Goal: Task Accomplishment & Management: Manage account settings

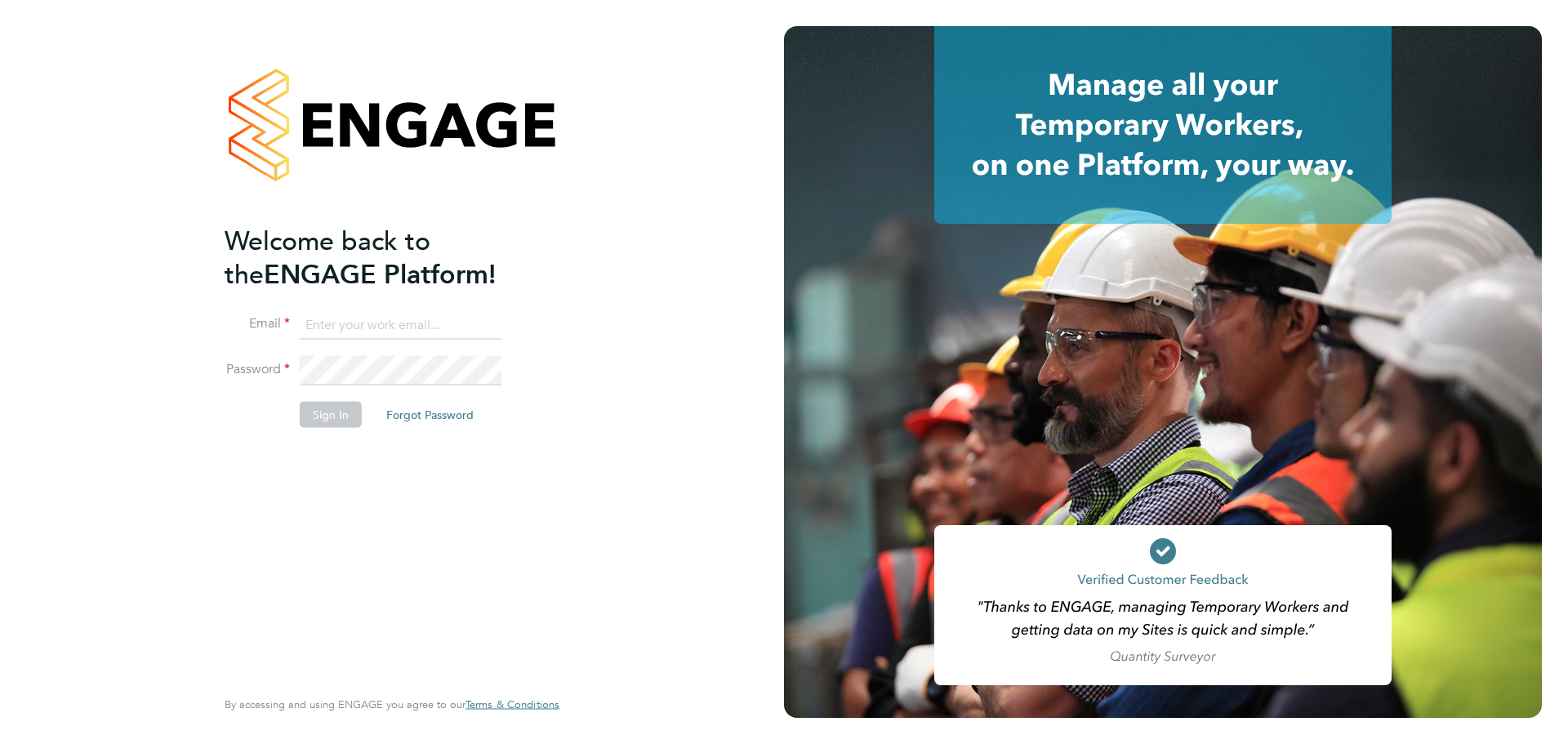
click at [371, 311] on input at bounding box center [401, 325] width 202 height 29
type input "ollie.morrissey@vistry.co.uk"
click at [341, 418] on button "Sign In" at bounding box center [331, 413] width 62 height 26
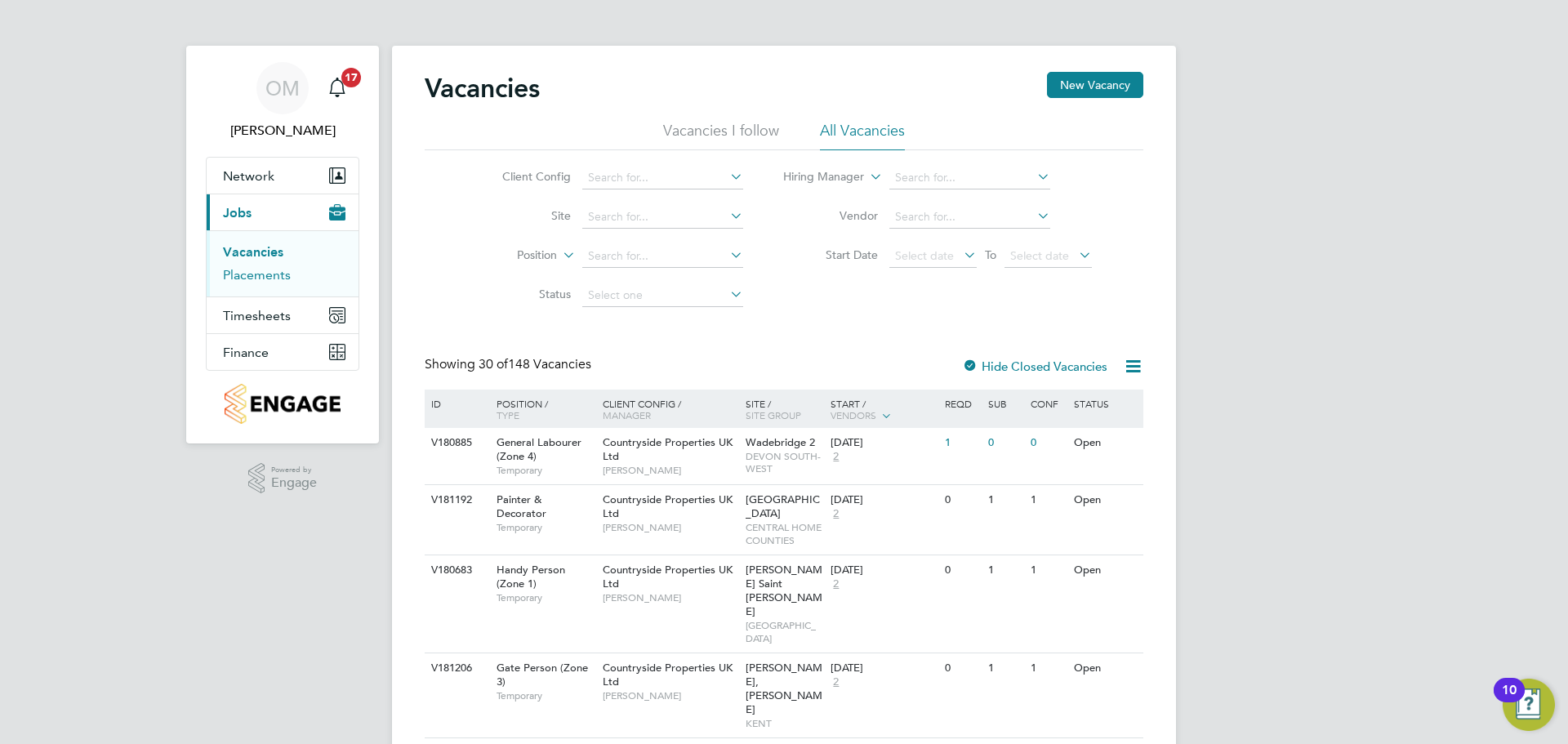
click at [267, 276] on link "Placements" at bounding box center [257, 274] width 68 height 15
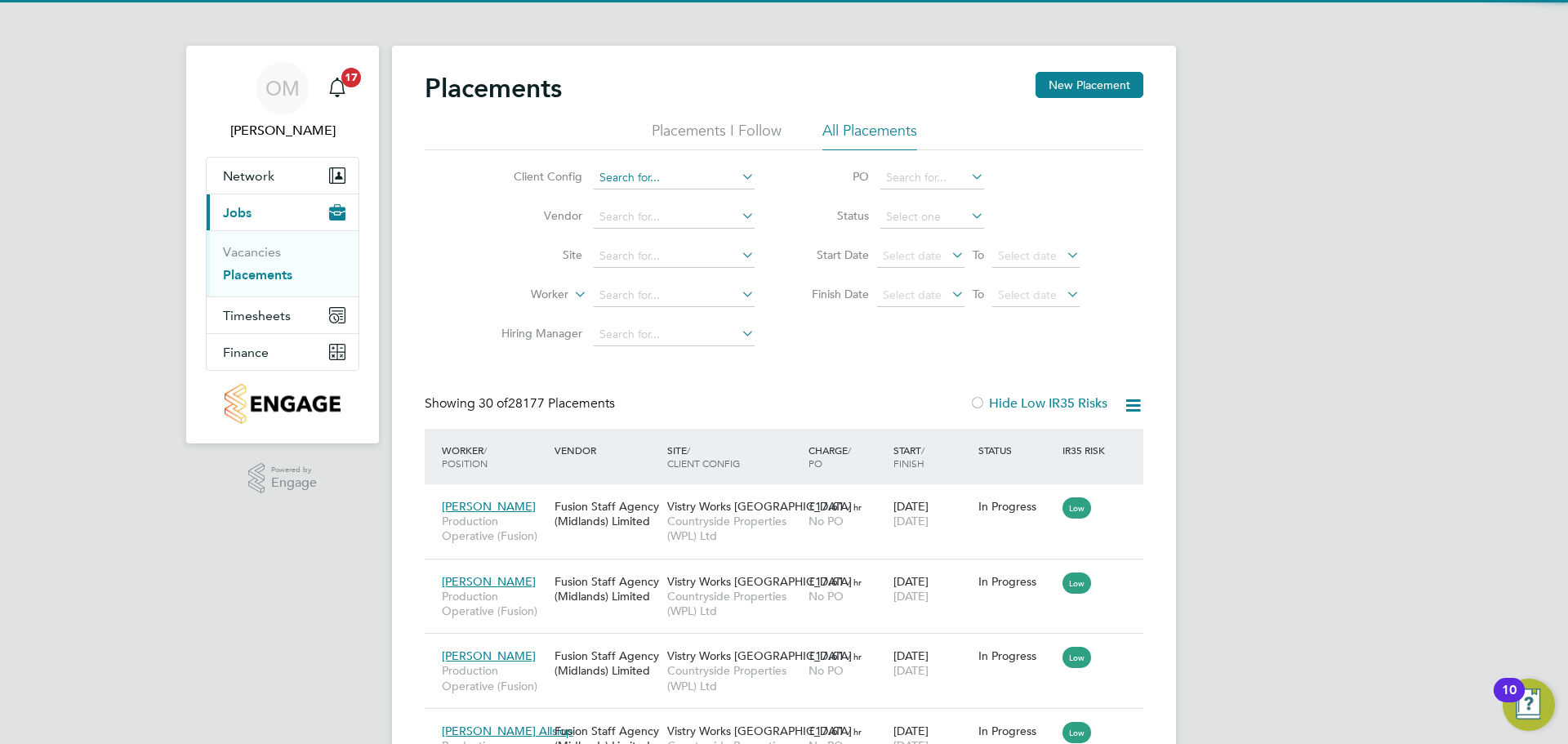
click at [732, 174] on input at bounding box center [674, 178] width 161 height 23
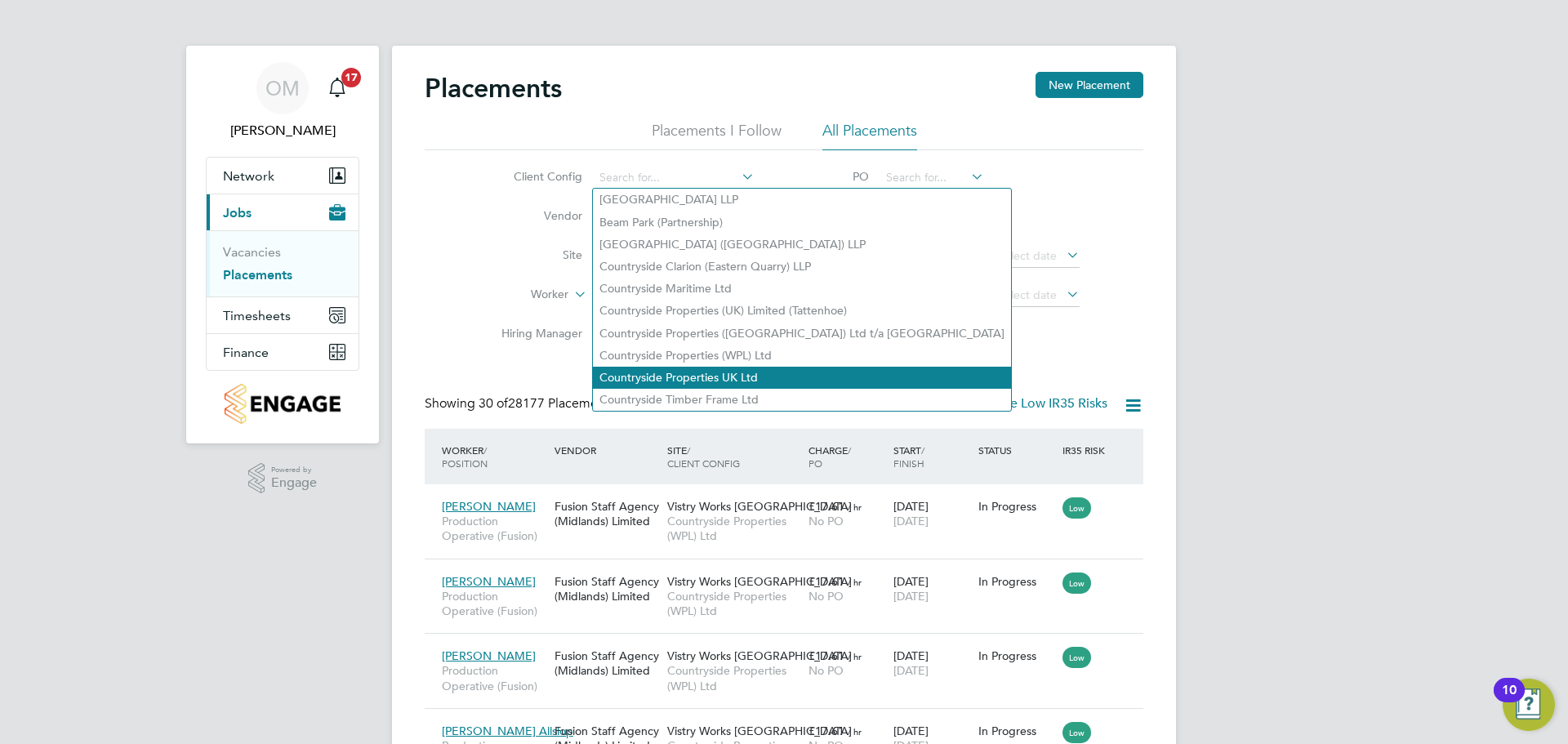
click at [745, 367] on li "Countryside Properties UK Ltd" at bounding box center [801, 377] width 419 height 22
type input "Countryside Properties UK Ltd"
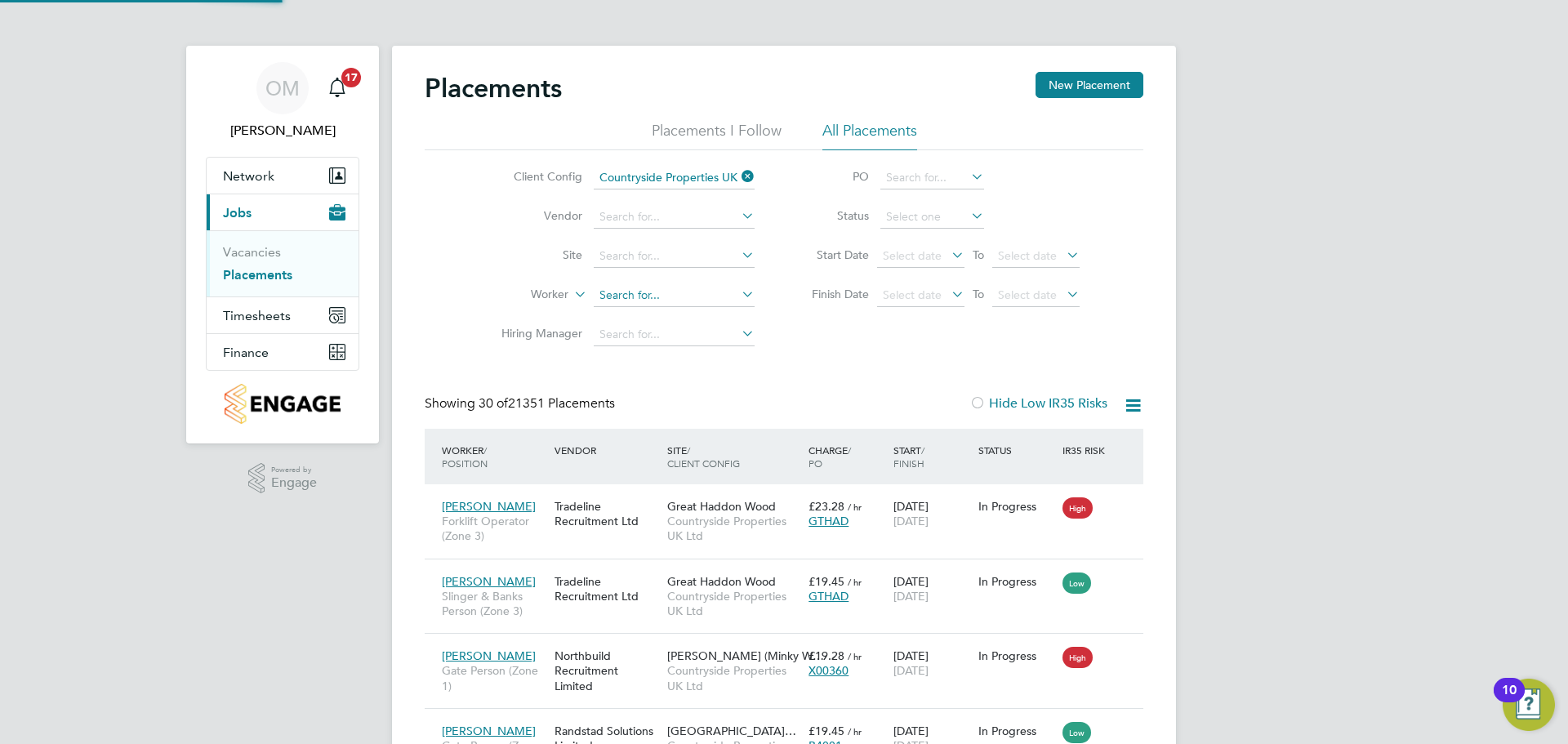
click at [686, 295] on input at bounding box center [674, 295] width 161 height 23
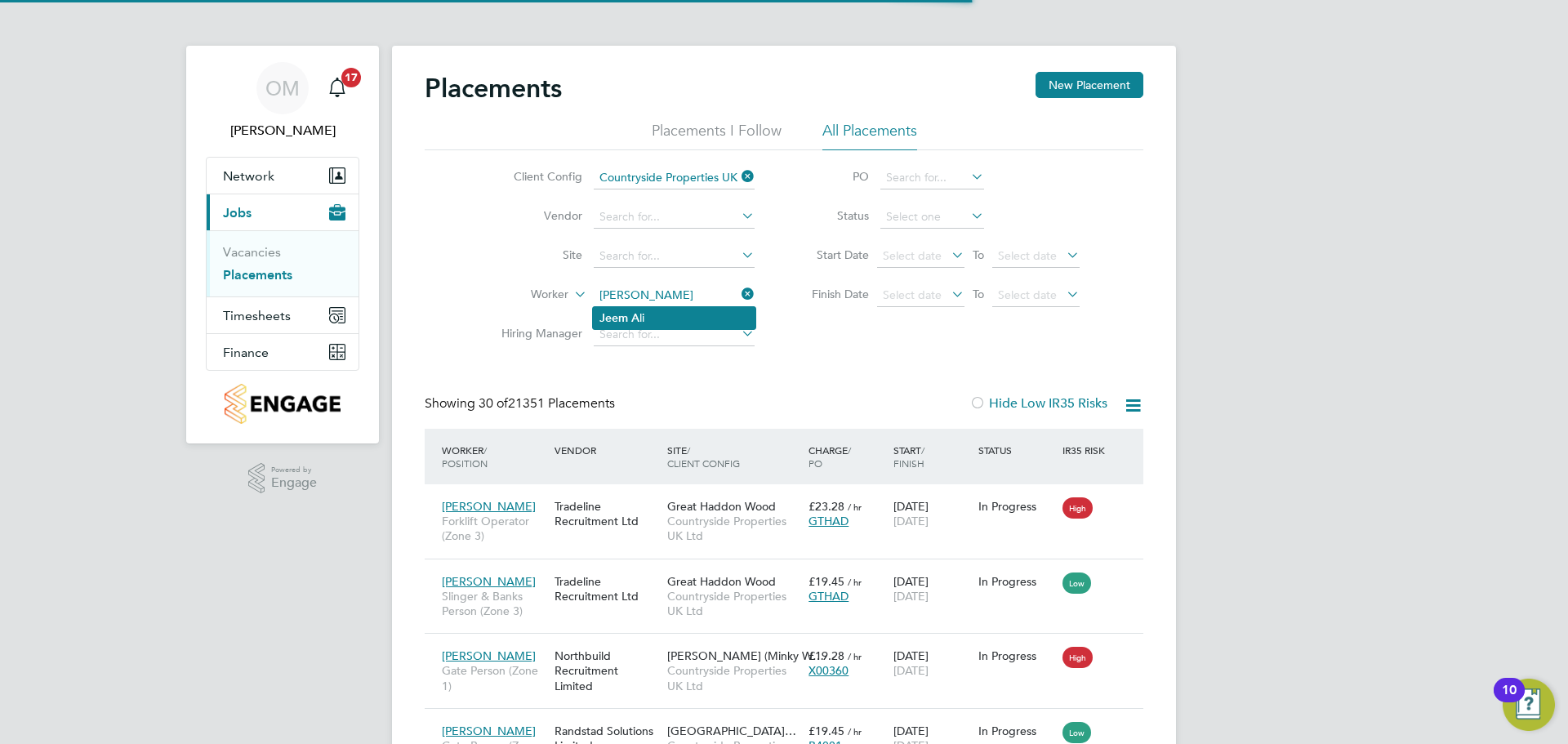
type input "[PERSON_NAME]"
click at [696, 320] on li "Jeem A li" at bounding box center [674, 318] width 162 height 22
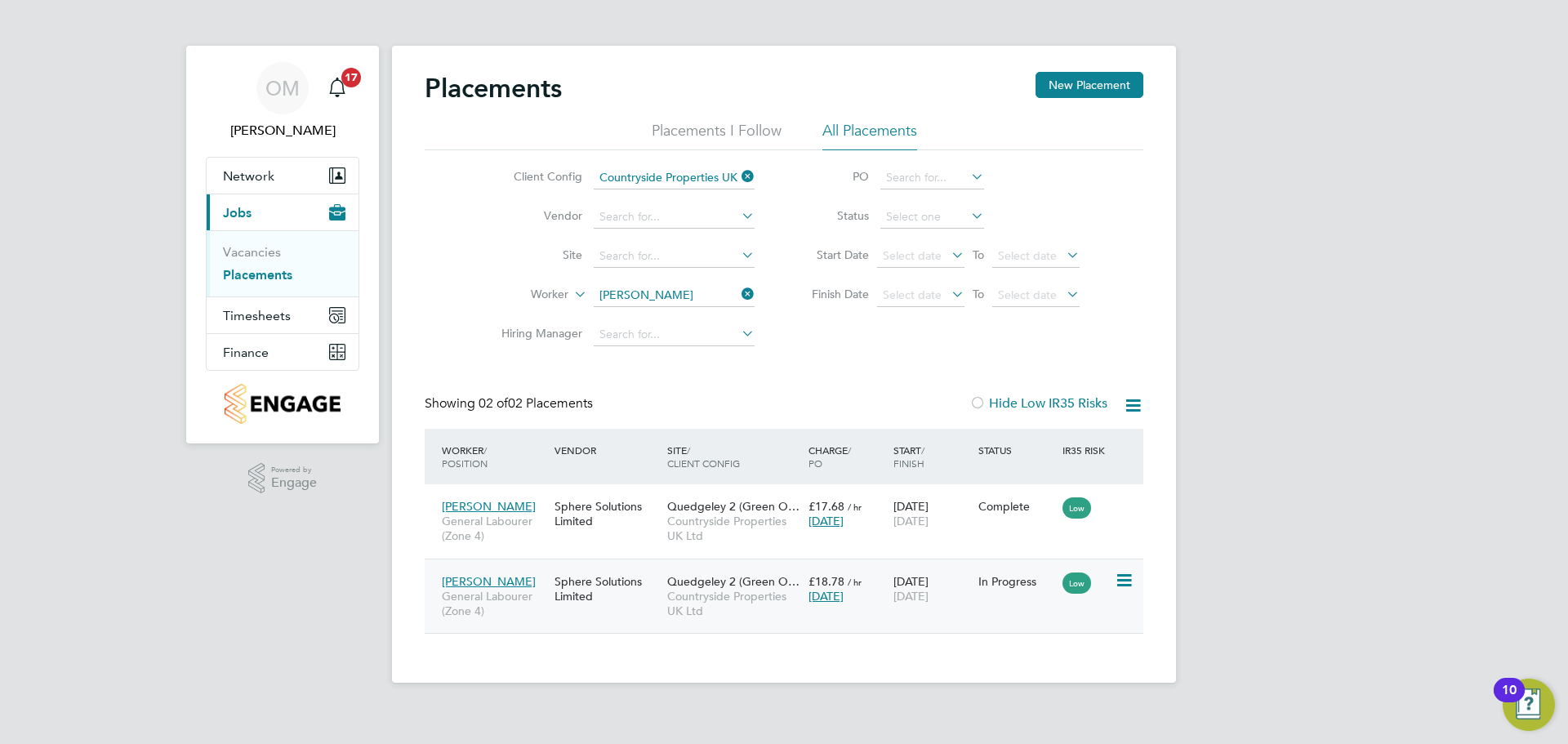
click at [1126, 582] on icon at bounding box center [1123, 581] width 16 height 20
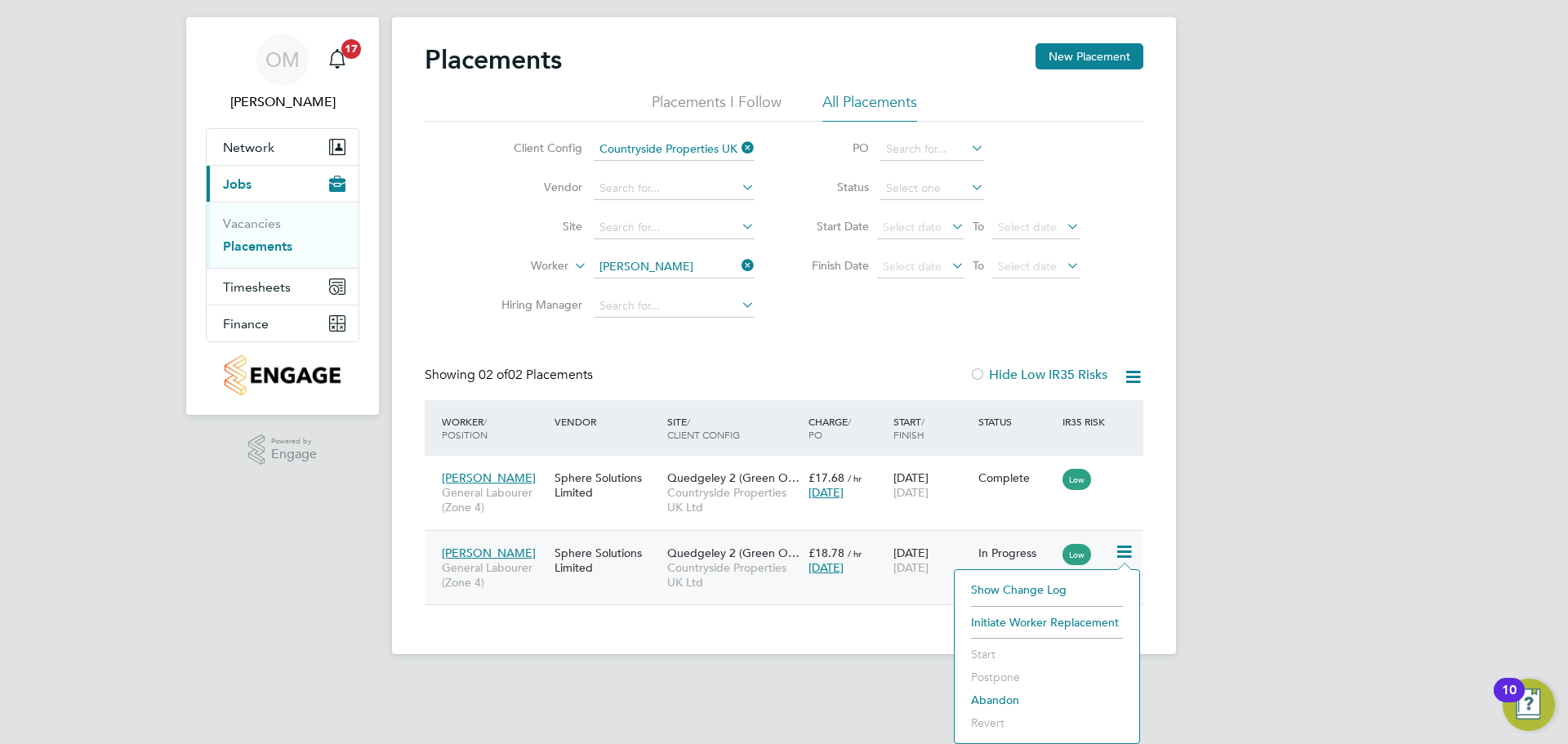
click at [726, 556] on span "Quedgeley 2 (Green O…" at bounding box center [734, 552] width 132 height 14
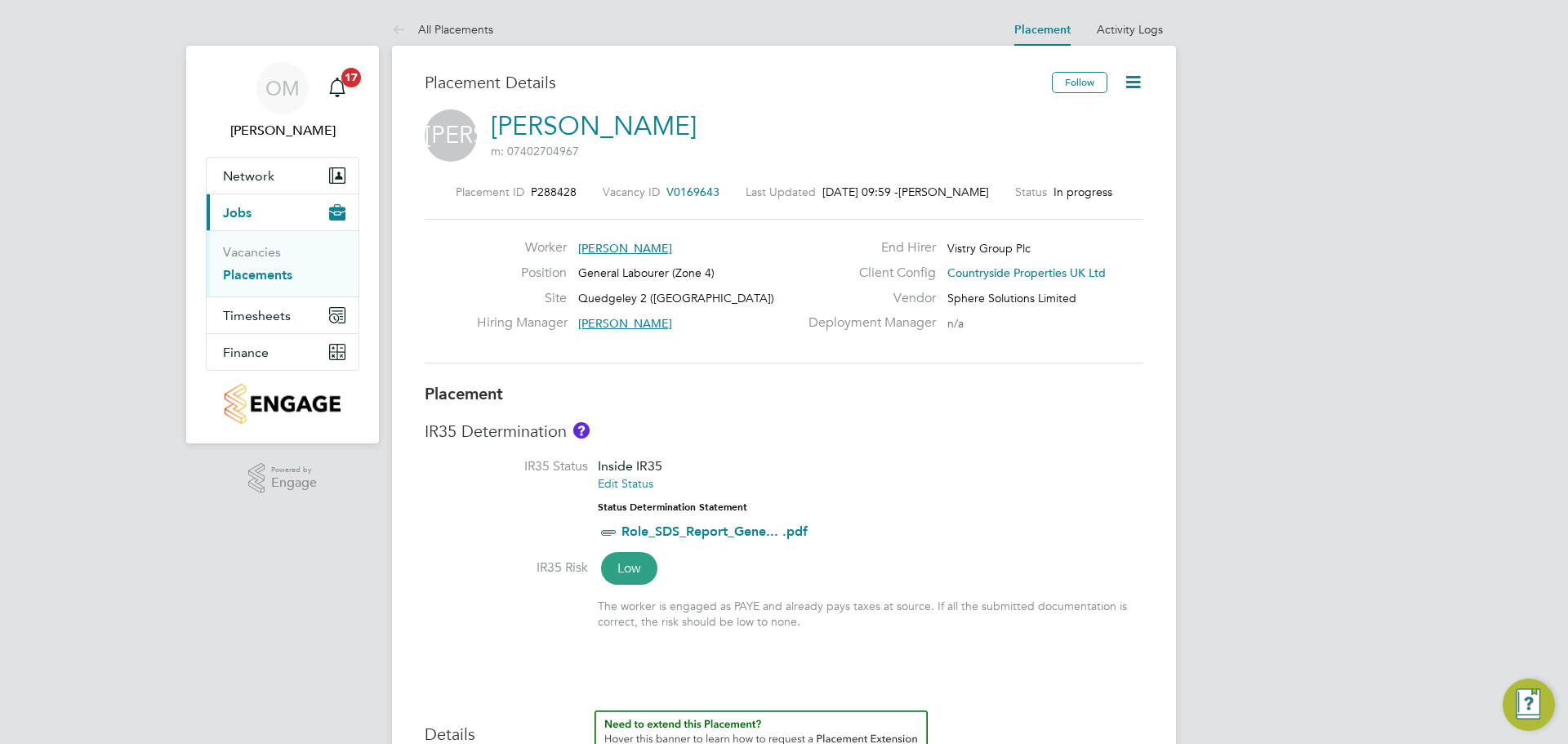
click at [1127, 85] on icon at bounding box center [1132, 82] width 21 height 21
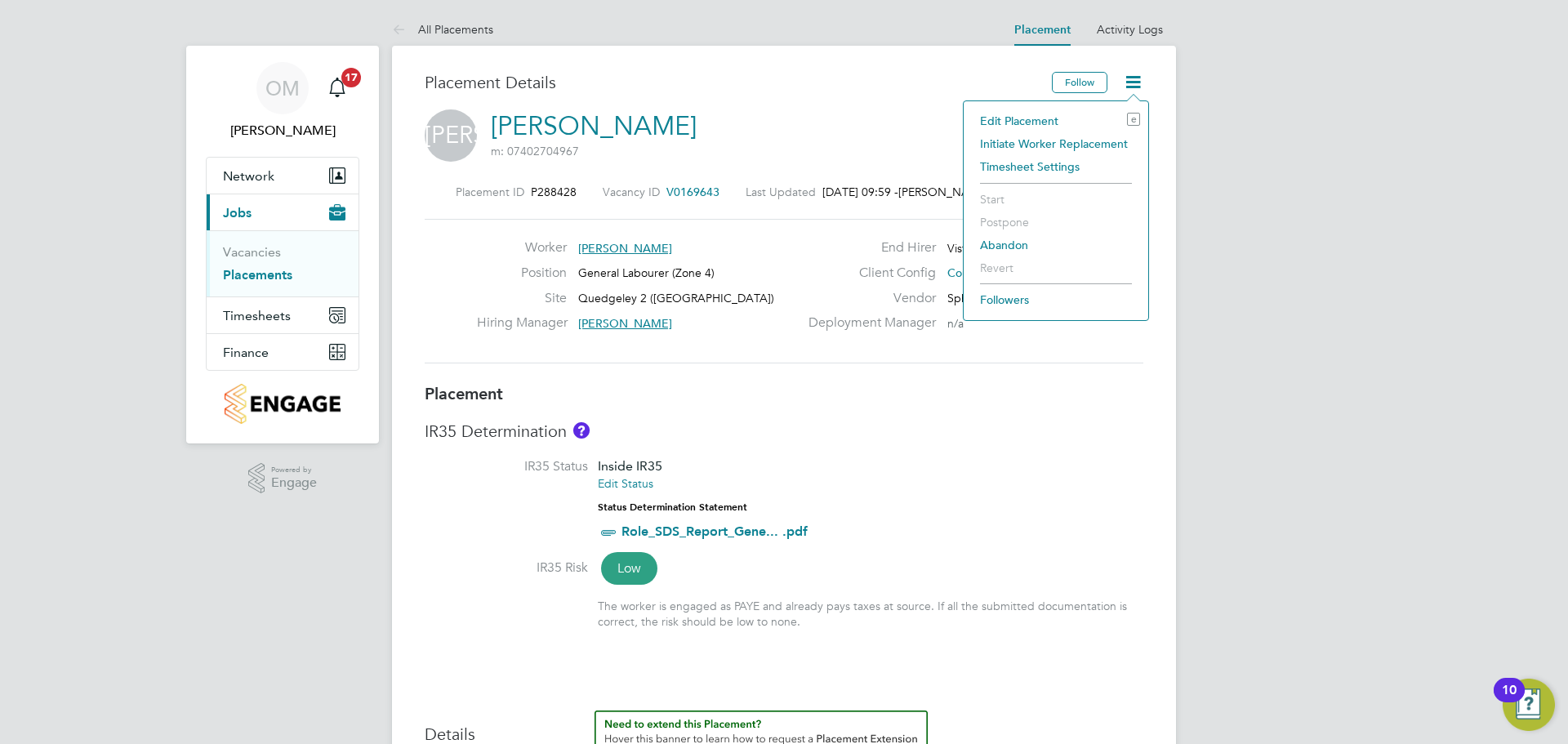
click at [1053, 117] on li "Edit Placement e" at bounding box center [1056, 121] width 169 height 23
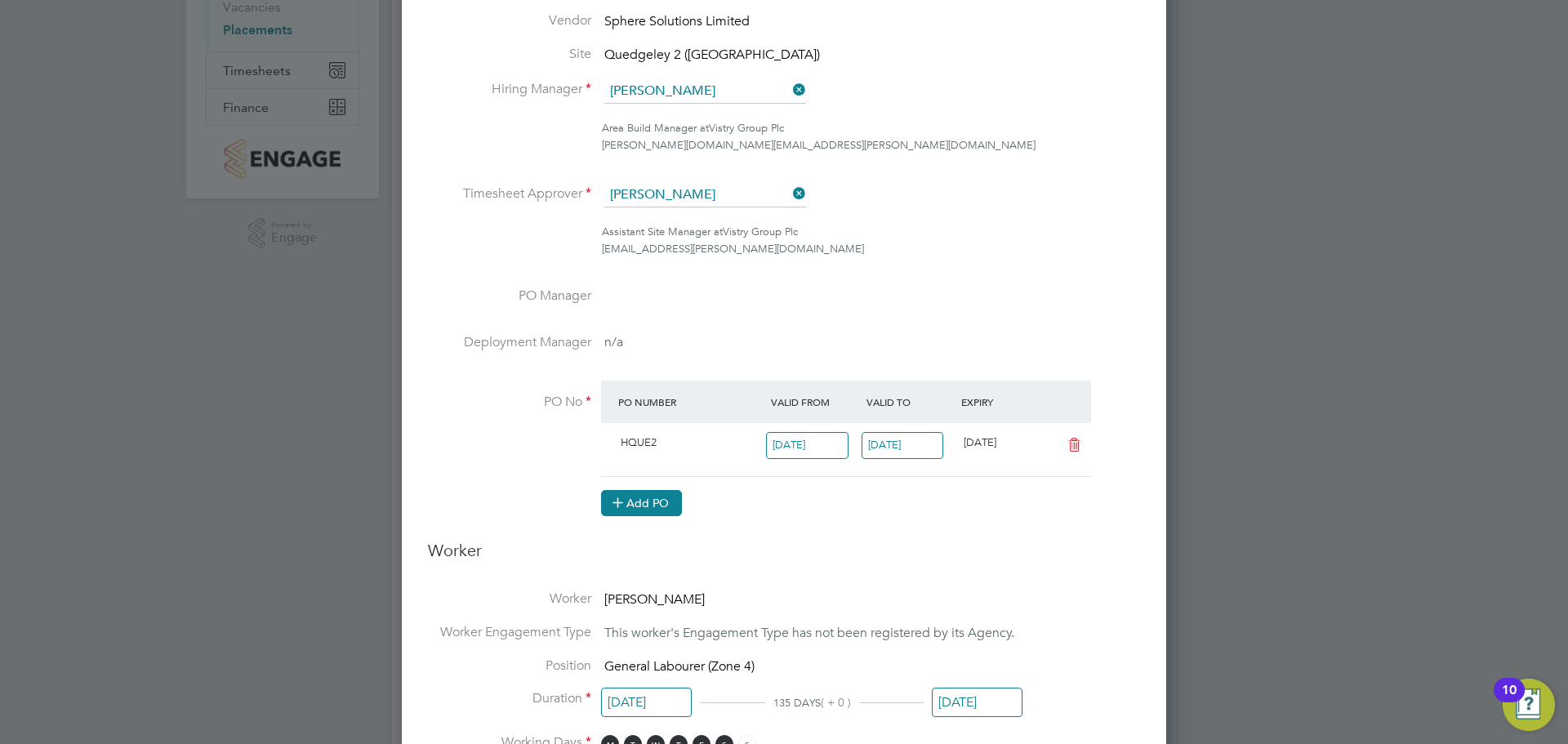
click at [651, 494] on button "Add PO" at bounding box center [641, 502] width 81 height 26
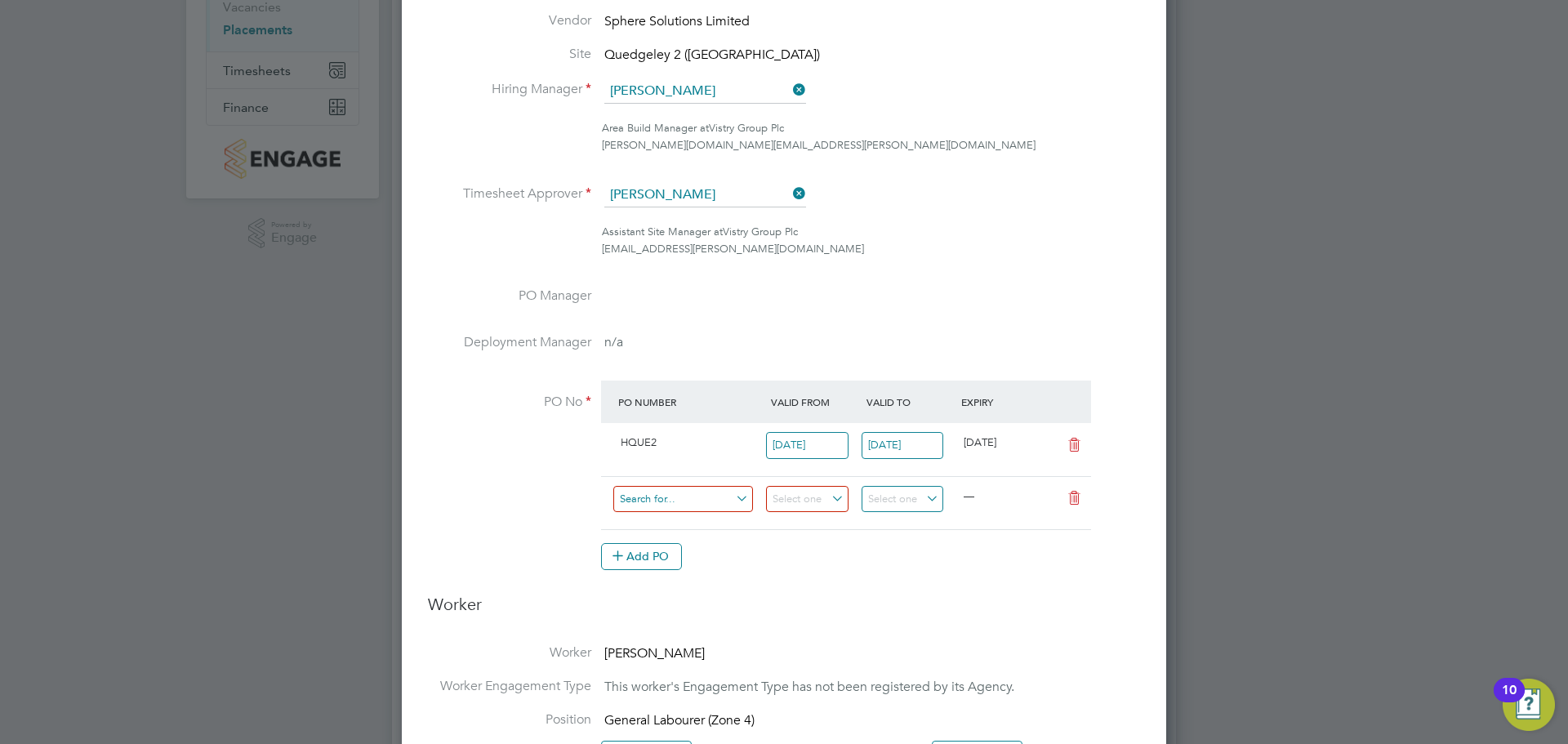
click at [686, 492] on input at bounding box center [683, 499] width 139 height 27
type input "HQU"
click at [686, 519] on ul "HQU E2 M- HQU E2/00435 M- HQU E2/00436 Use "HQU"" at bounding box center [683, 557] width 143 height 91
click at [674, 502] on input at bounding box center [683, 499] width 139 height 27
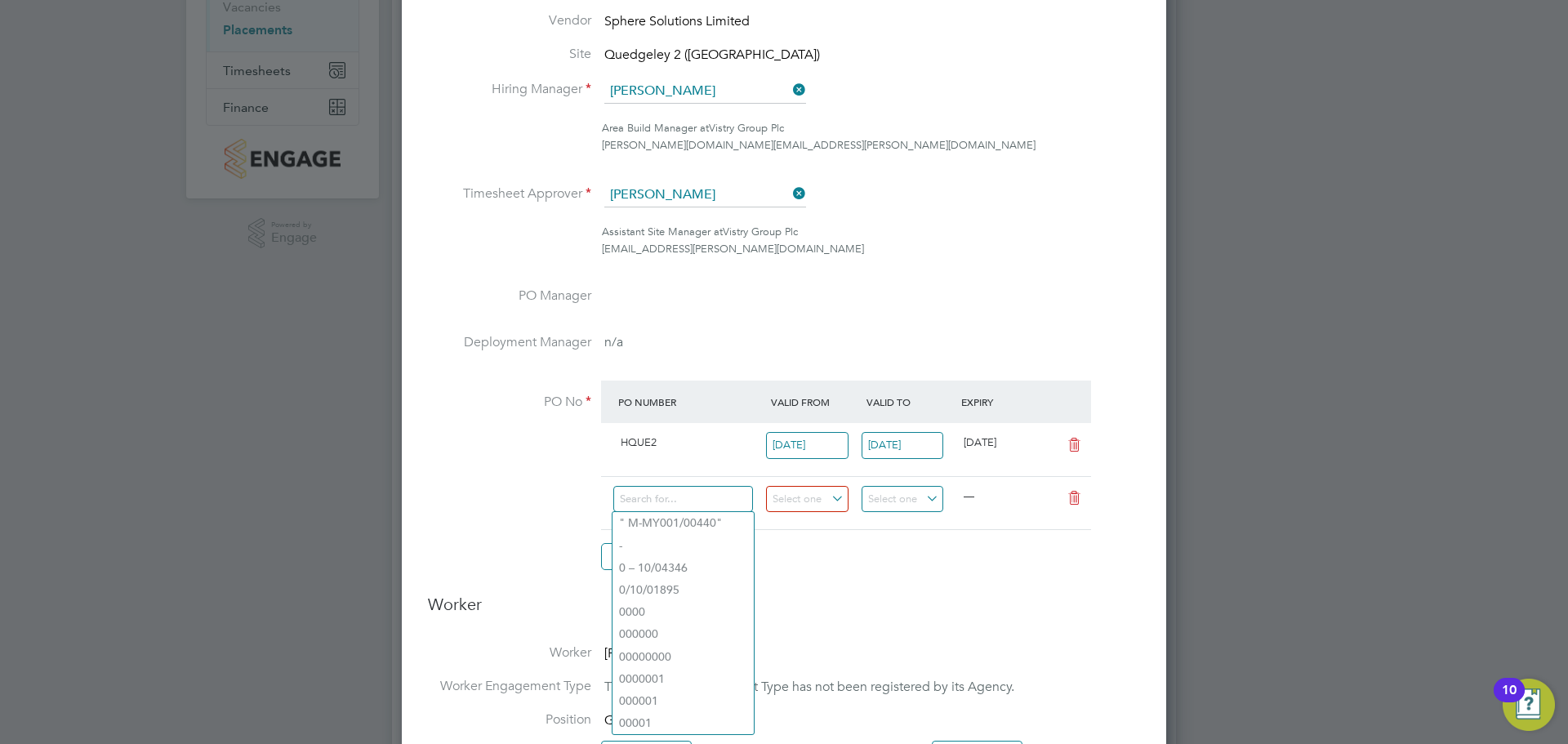
click at [928, 449] on input "[DATE]" at bounding box center [902, 445] width 82 height 27
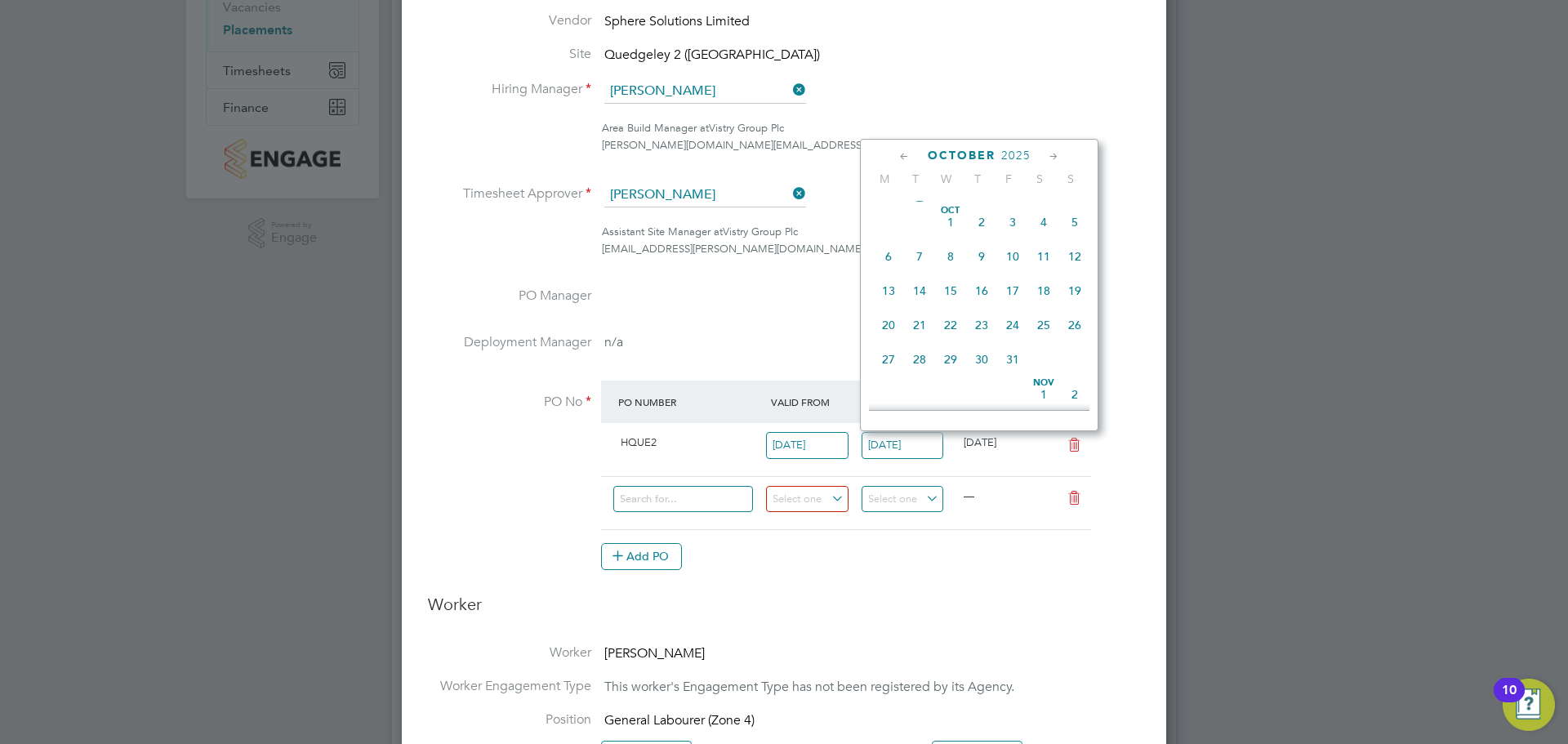
click at [980, 375] on span "30" at bounding box center [982, 359] width 31 height 31
type input "[DATE]"
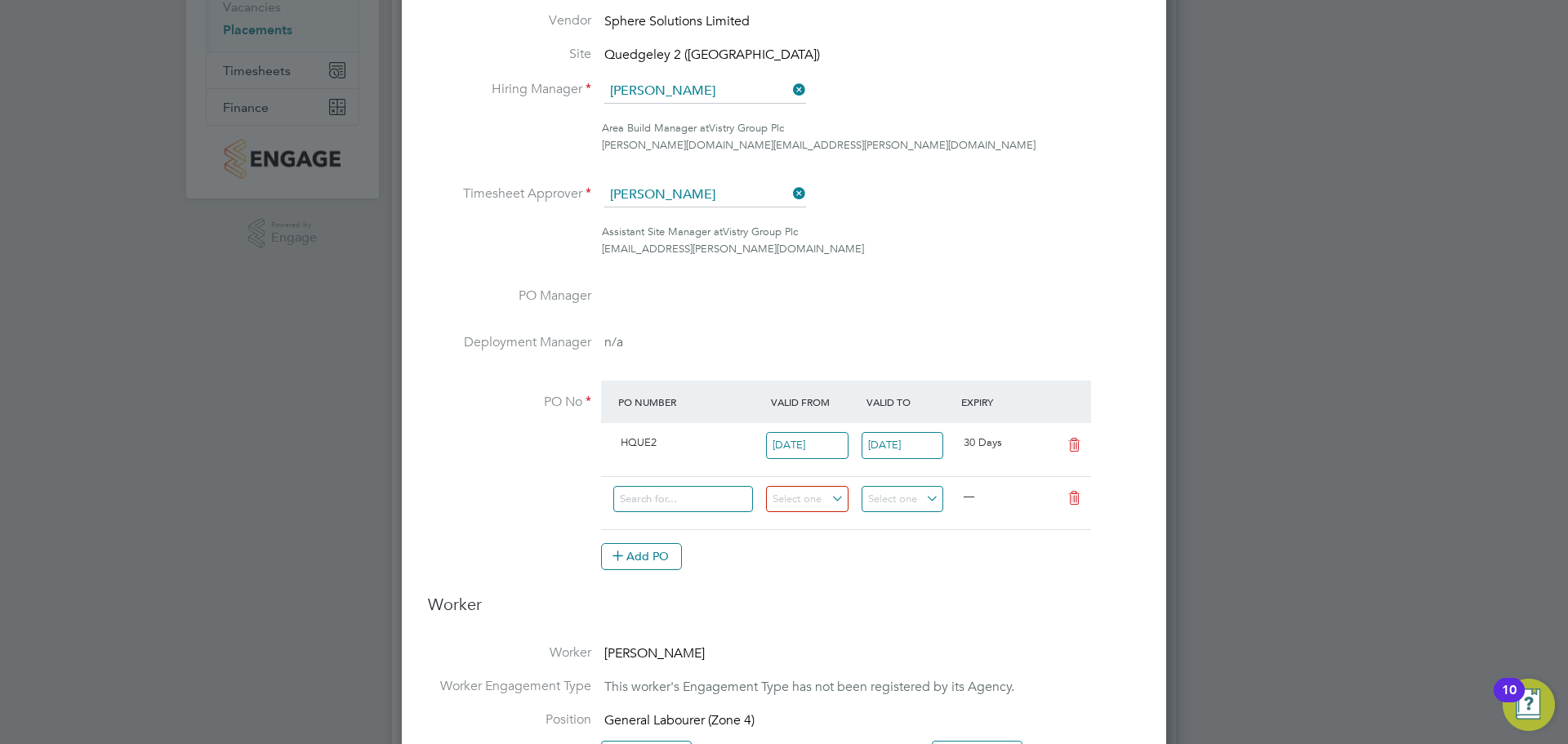
click at [829, 562] on div "Add PO" at bounding box center [845, 556] width 490 height 26
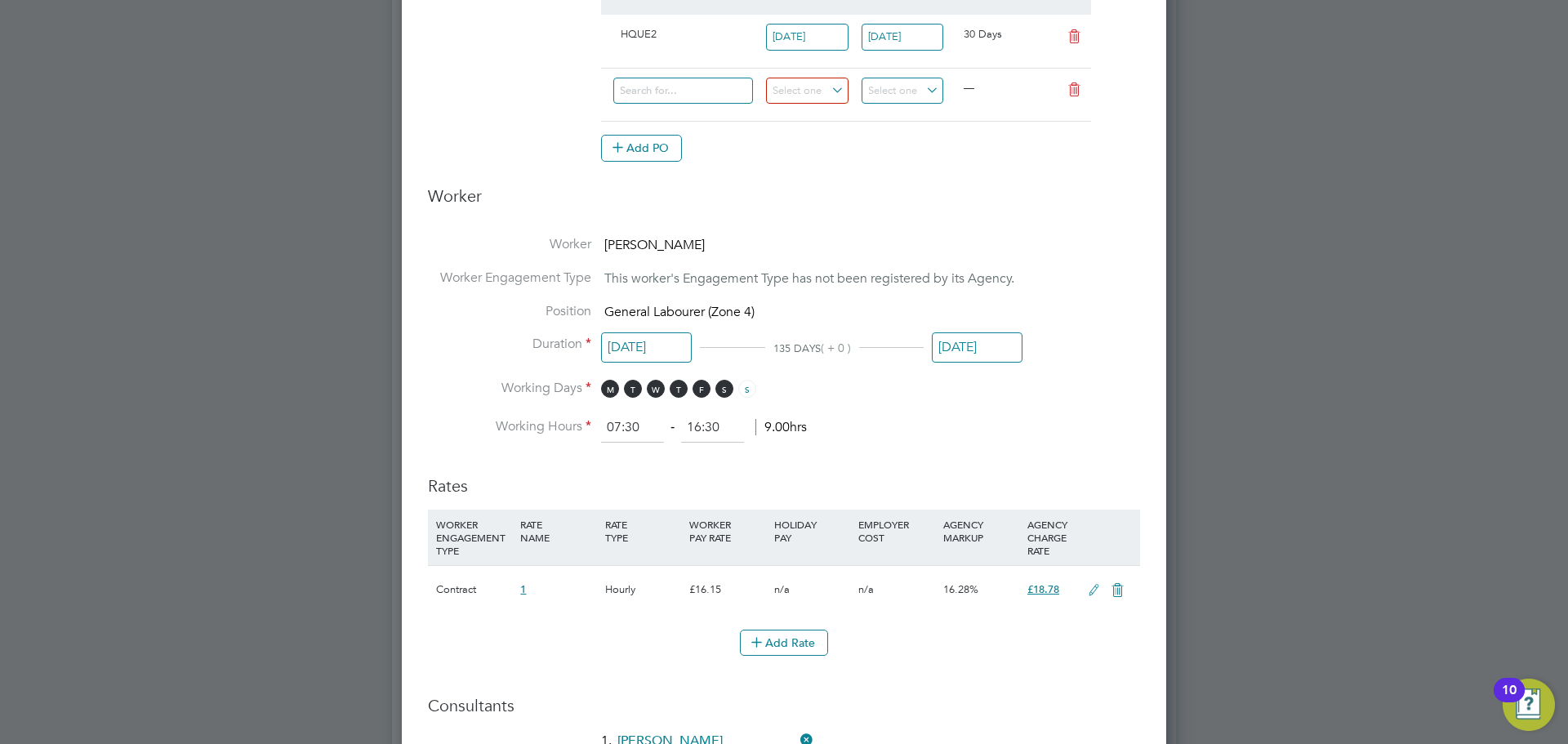
click at [969, 337] on input "[DATE]" at bounding box center [977, 347] width 91 height 30
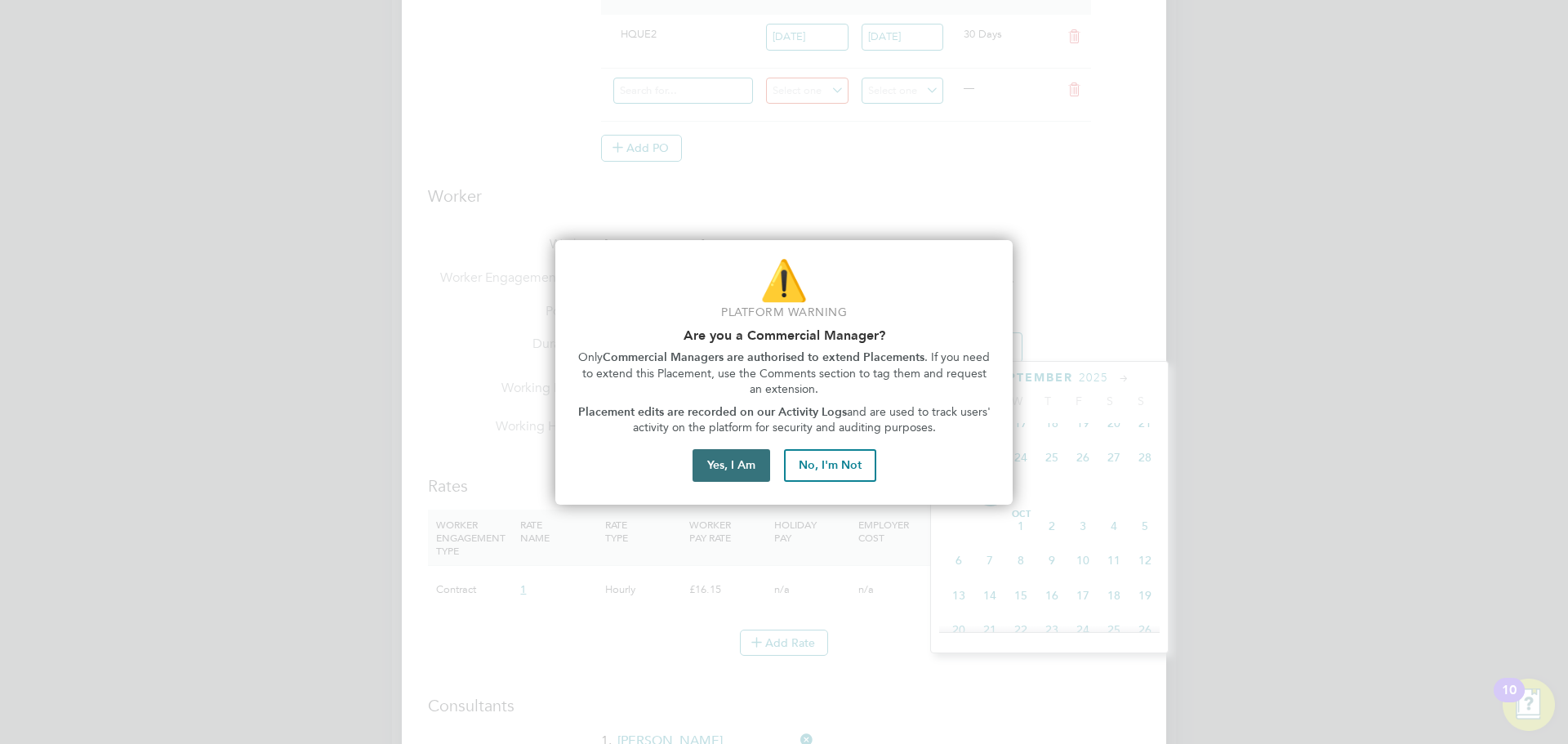
click at [733, 472] on button "Yes, I Am" at bounding box center [731, 465] width 78 height 33
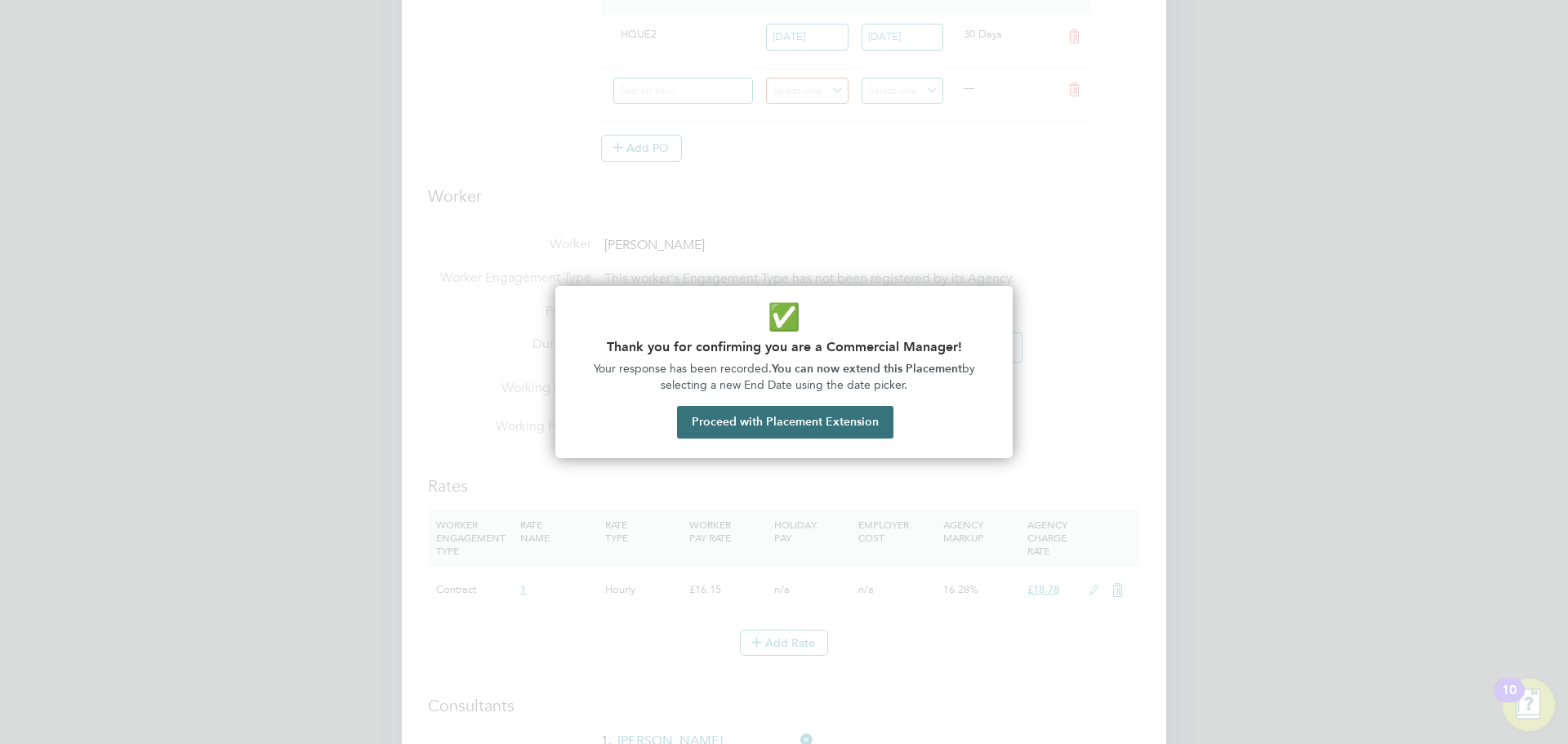
click at [767, 426] on button "Proceed with Placement Extension" at bounding box center [785, 422] width 216 height 33
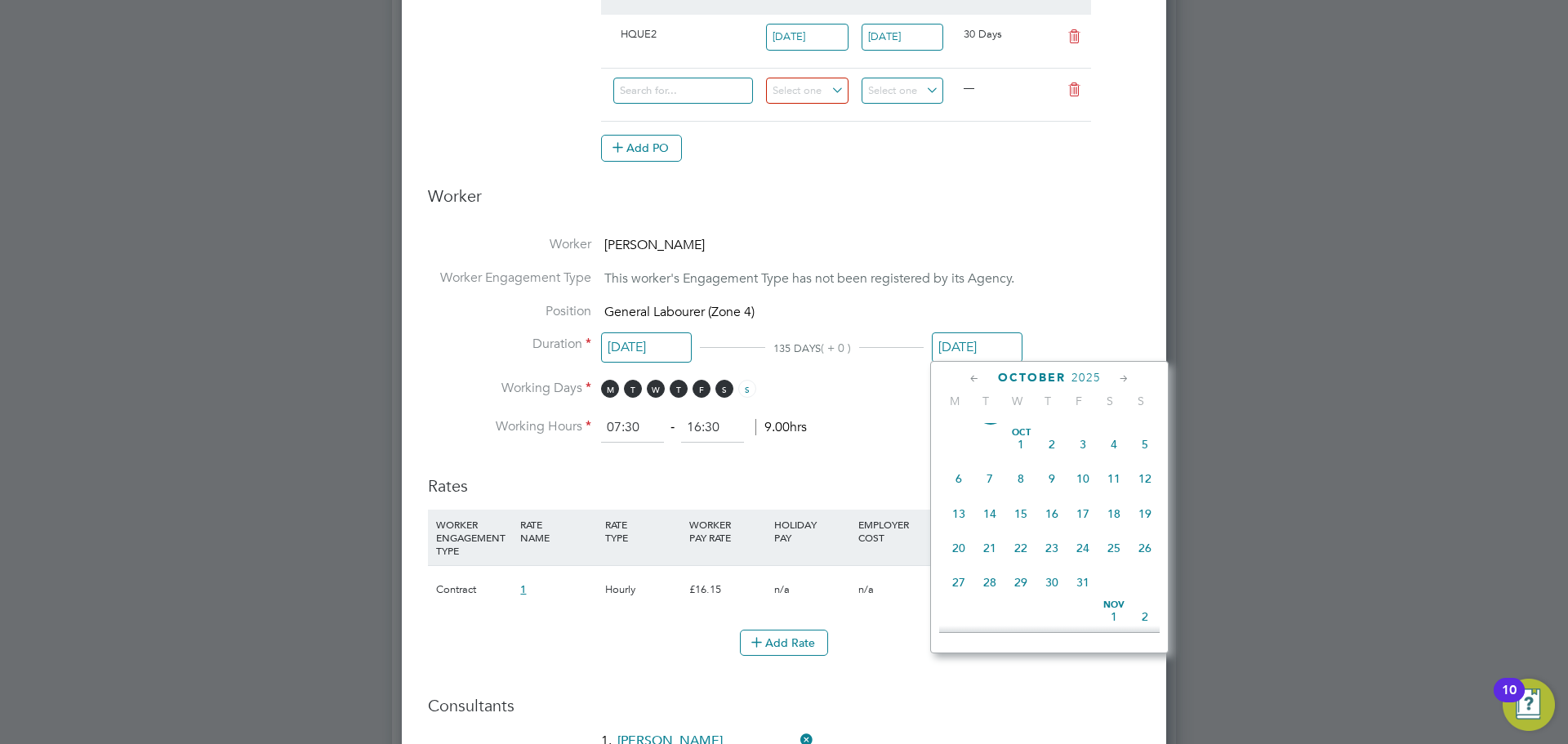
click at [1083, 598] on span "31" at bounding box center [1083, 582] width 31 height 31
type input "[DATE]"
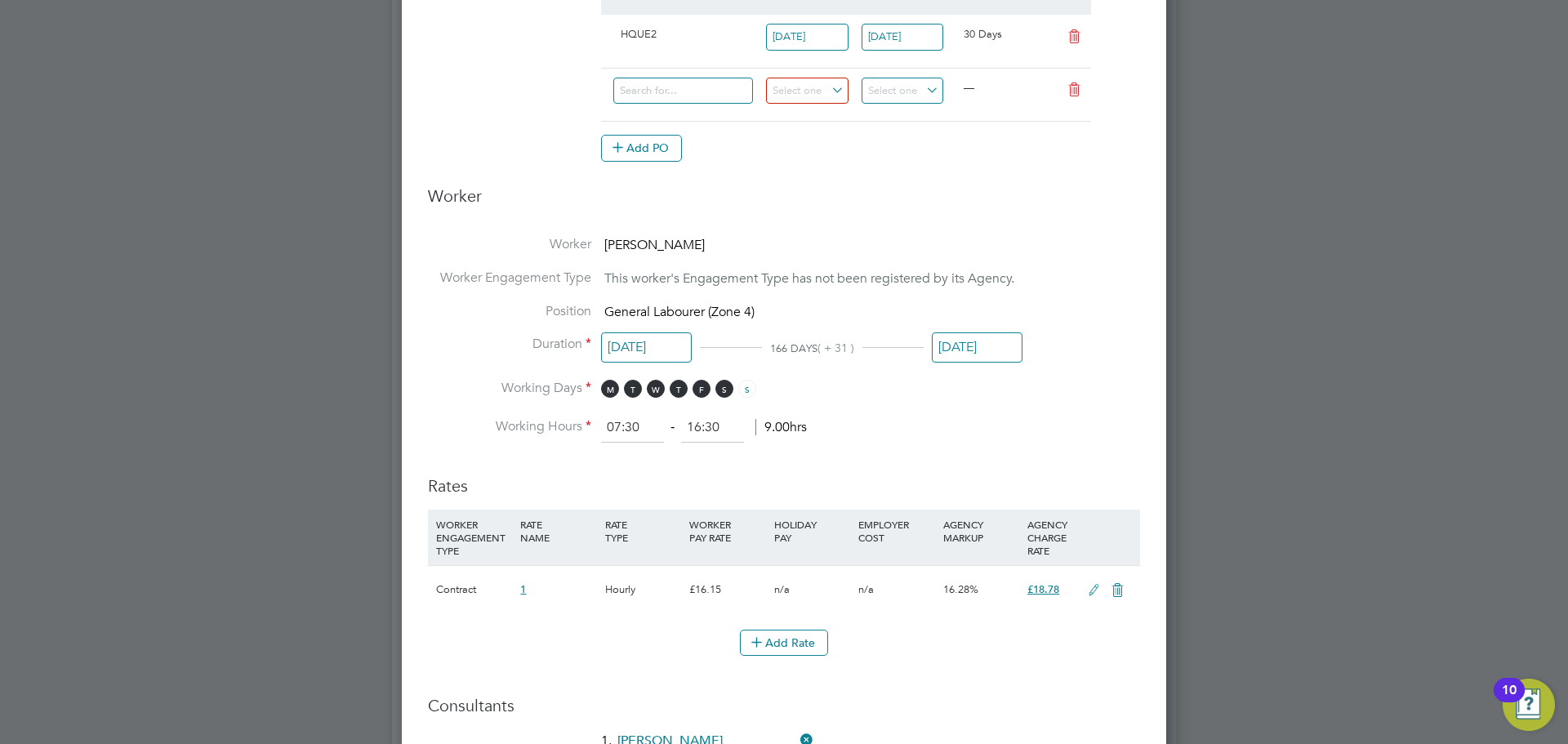
click at [1005, 459] on h3 "Rates" at bounding box center [784, 477] width 712 height 37
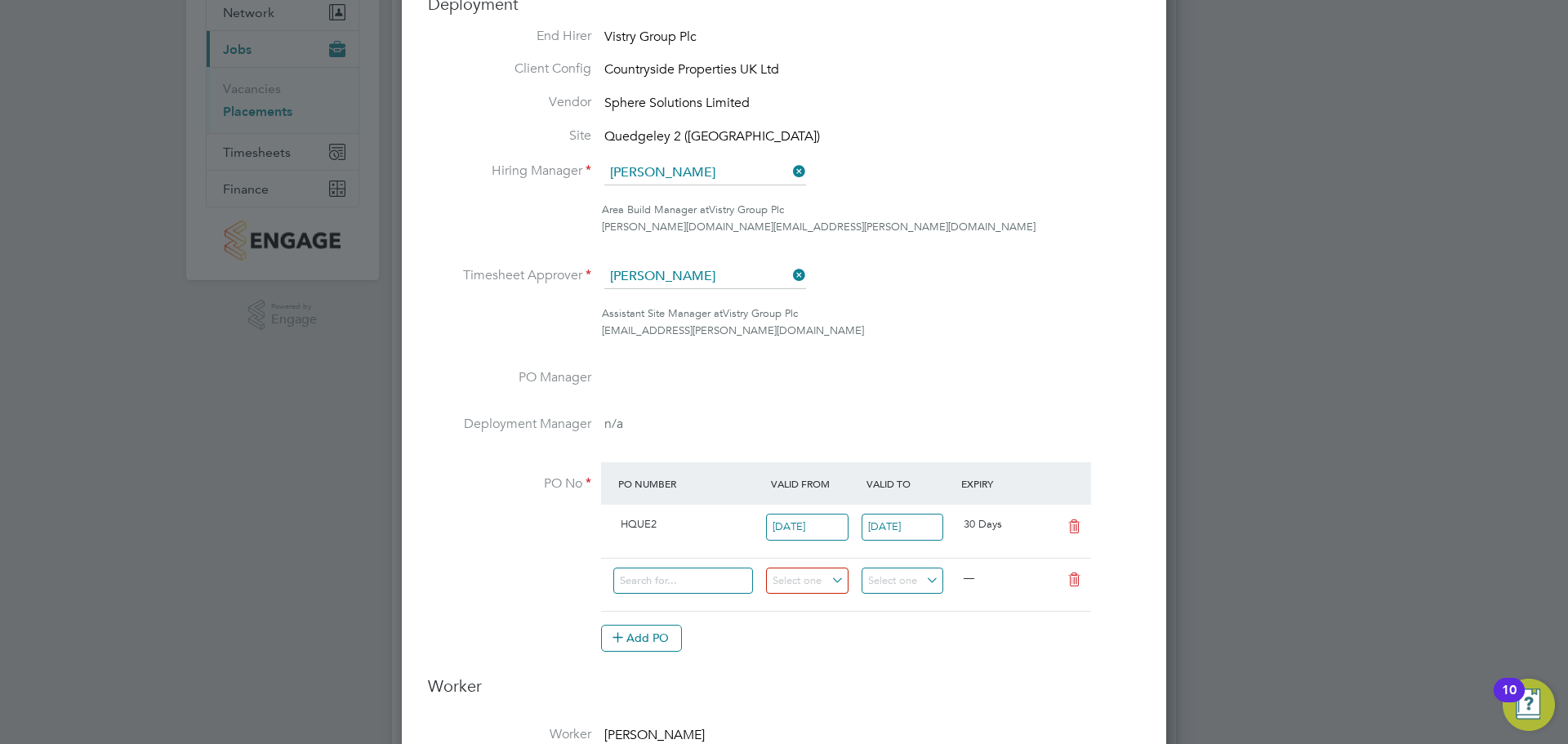
click at [1072, 574] on icon at bounding box center [1074, 579] width 21 height 13
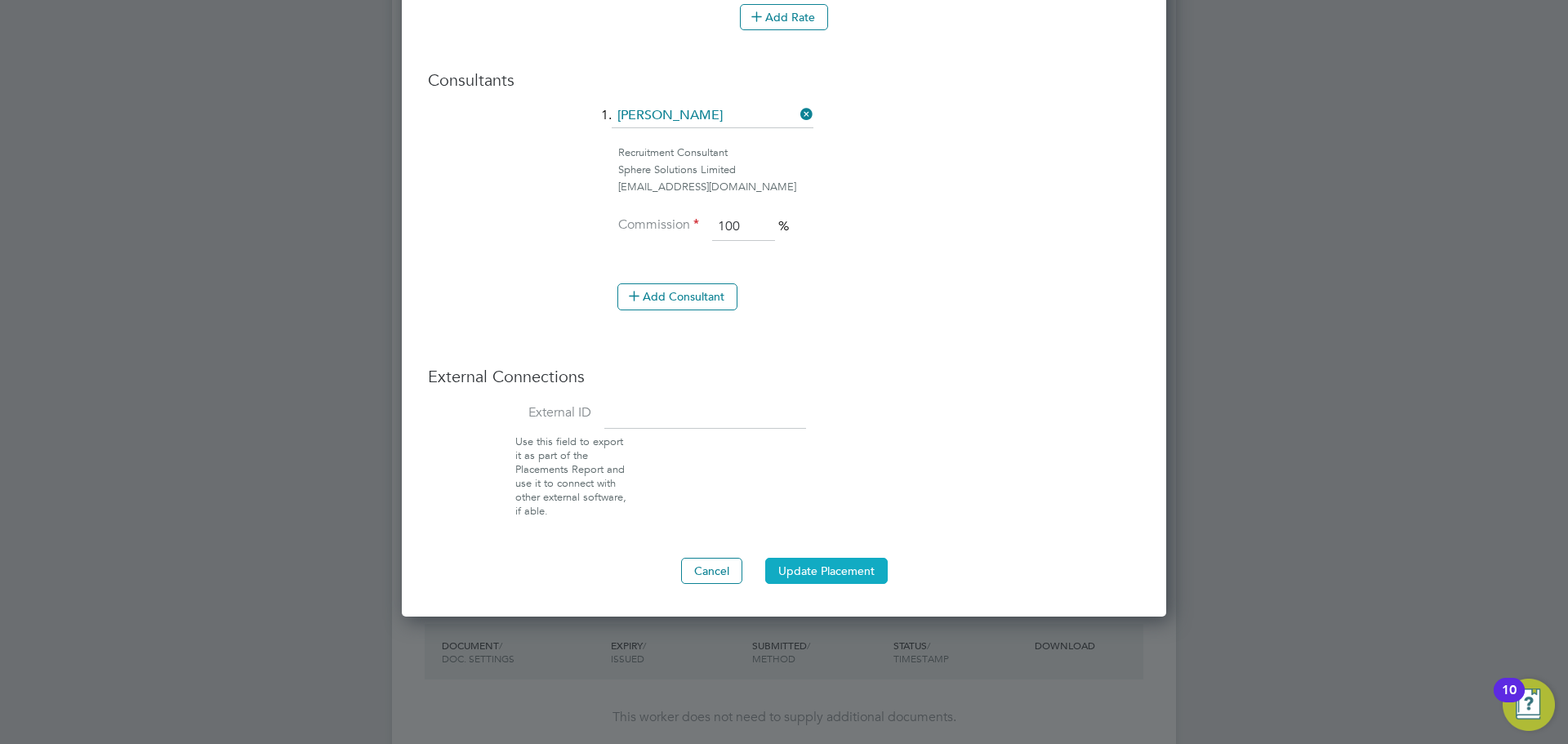
click at [821, 558] on button "Update Placement" at bounding box center [825, 570] width 122 height 26
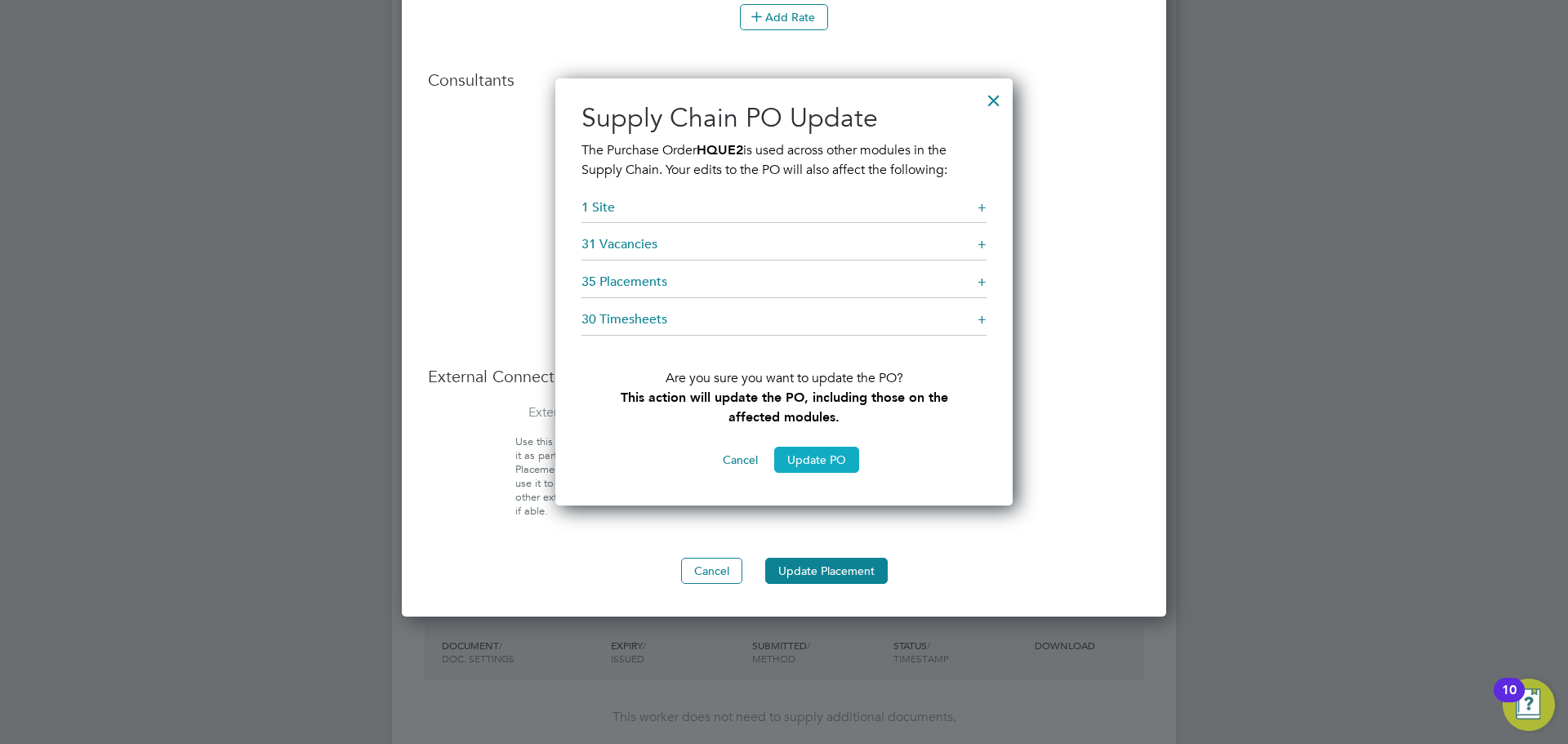
click at [807, 464] on button "Update PO" at bounding box center [816, 459] width 85 height 26
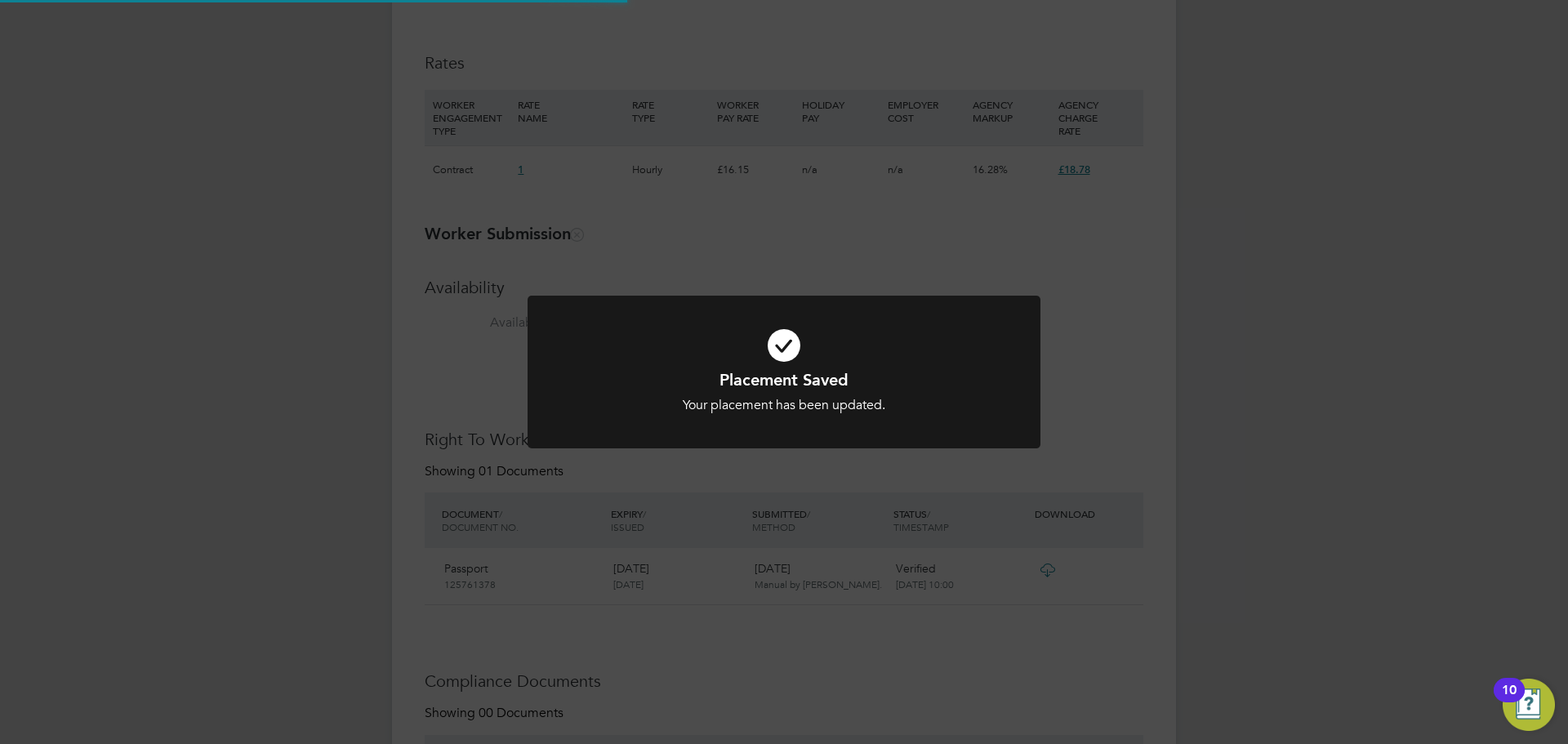
click at [828, 564] on div "All Placements Placement Activity Logs Placement Activity Logs All Placements P…" at bounding box center [784, 285] width 784 height 2771
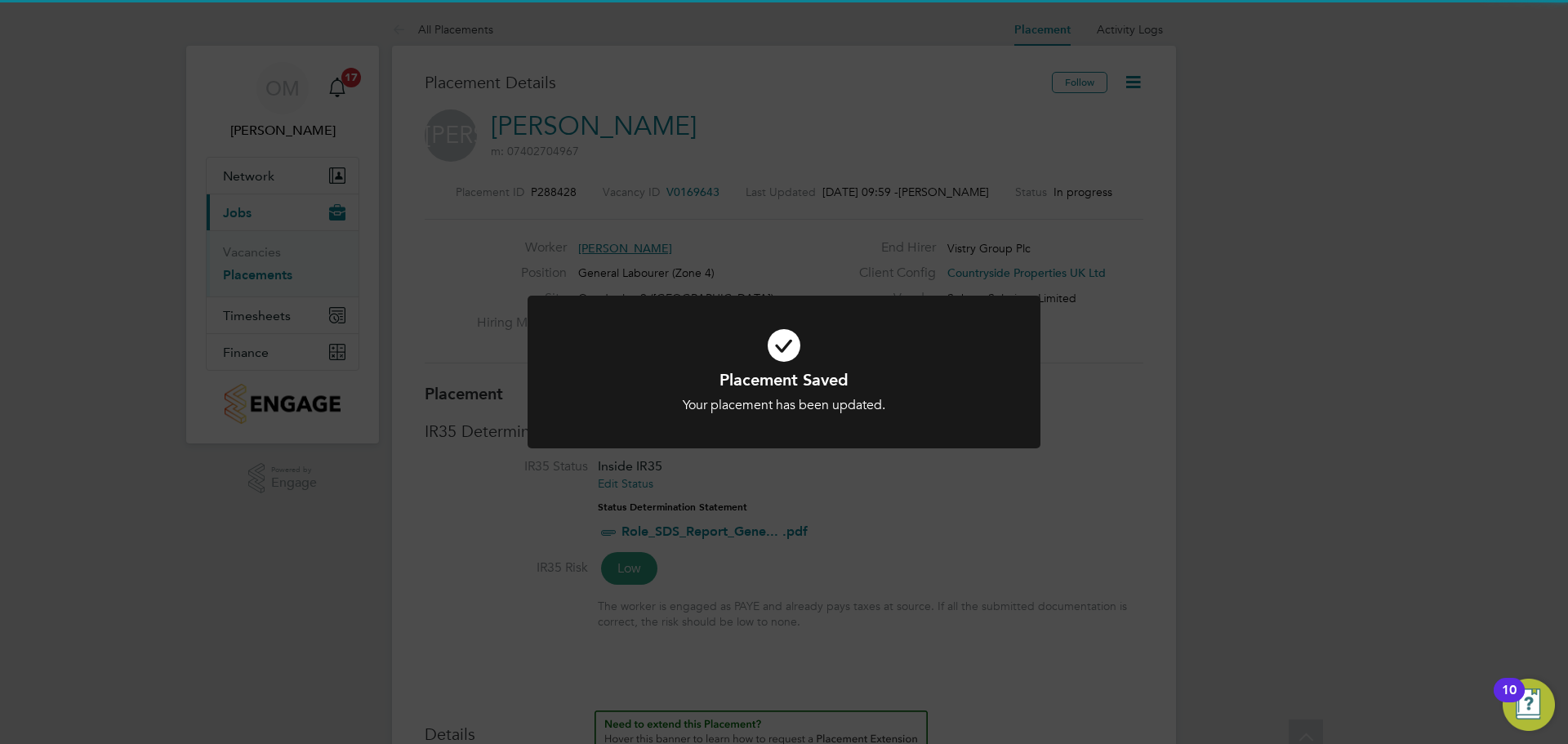
scroll to position [15, 261]
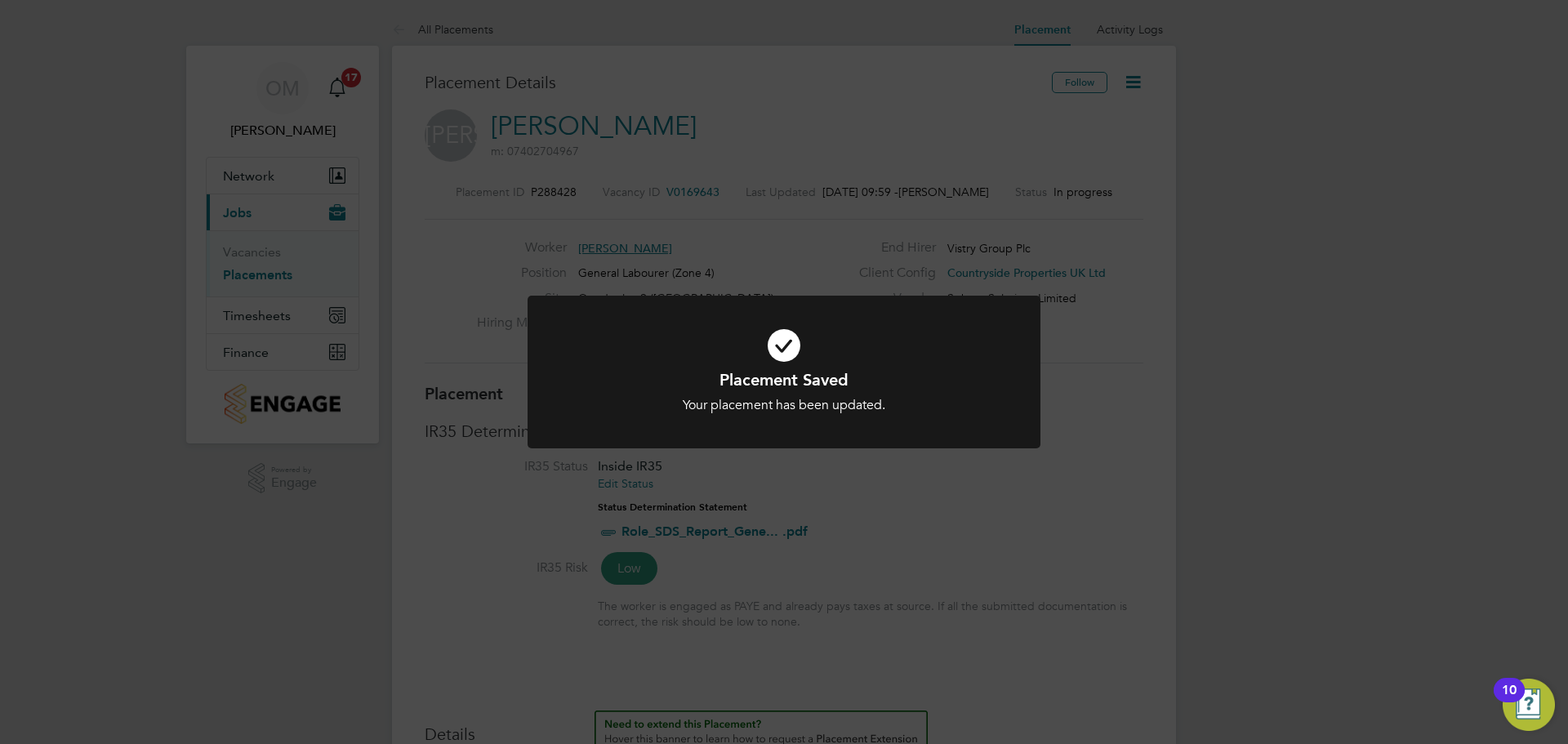
click at [864, 531] on div "Placement Saved Your placement has been updated. Cancel Okay" at bounding box center [784, 372] width 1568 height 744
